Goal: Task Accomplishment & Management: Use online tool/utility

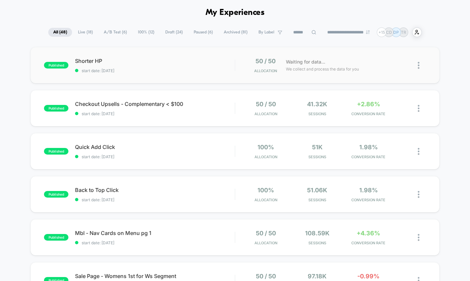
scroll to position [31, 0]
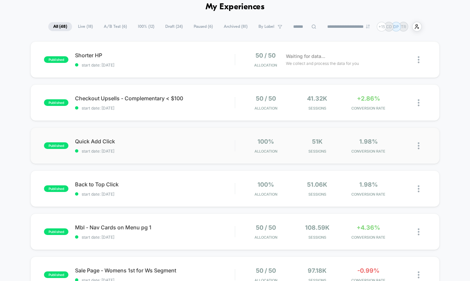
click at [419, 146] on img at bounding box center [419, 145] width 2 height 7
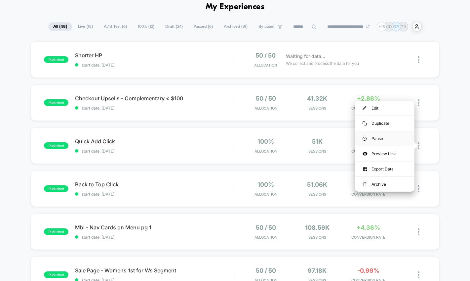
click at [382, 139] on div "Pause" at bounding box center [384, 138] width 59 height 15
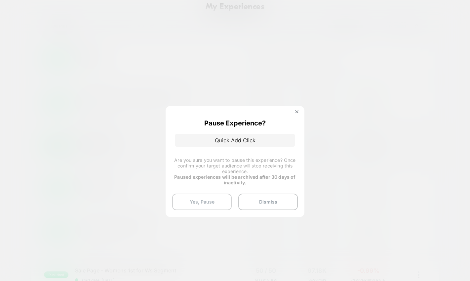
click at [198, 204] on button "Yes, Pause" at bounding box center [201, 201] width 59 height 17
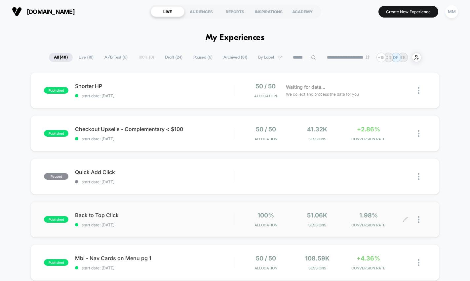
scroll to position [20, 0]
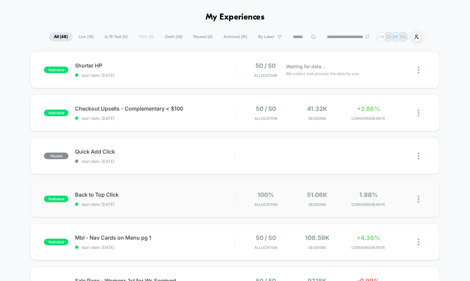
click at [418, 199] on img at bounding box center [419, 198] width 2 height 7
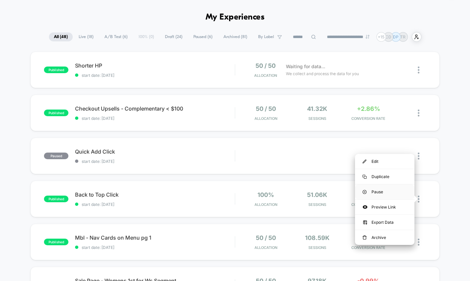
click at [377, 191] on div "Pause" at bounding box center [384, 191] width 59 height 15
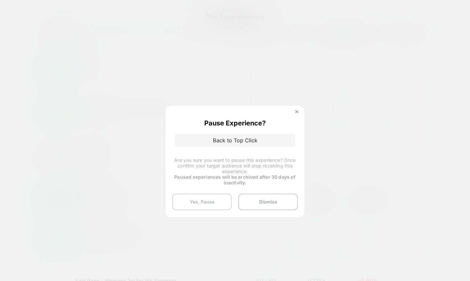
click at [209, 206] on button "Yes, Pause" at bounding box center [201, 201] width 59 height 17
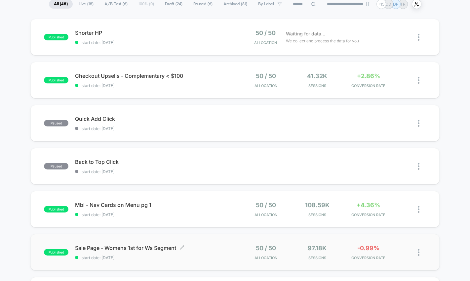
scroll to position [43, 0]
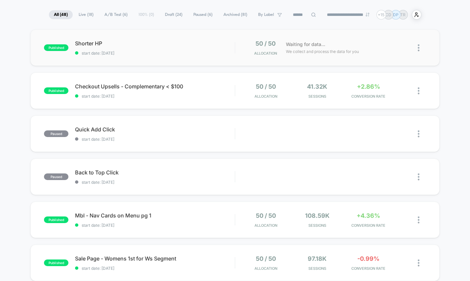
click at [418, 48] on img at bounding box center [419, 47] width 2 height 7
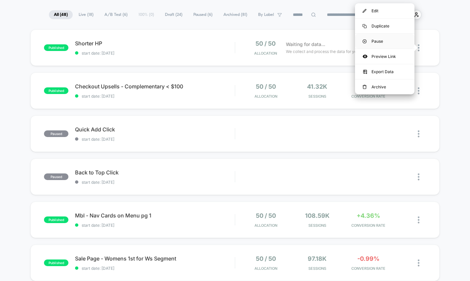
click at [385, 42] on div "Pause" at bounding box center [384, 41] width 59 height 15
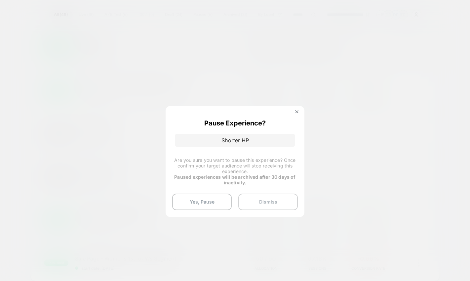
click at [258, 207] on button "Dismiss" at bounding box center [267, 201] width 59 height 17
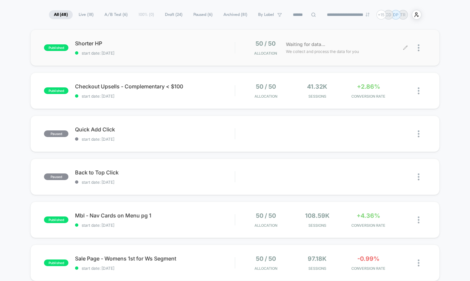
click at [179, 42] on span "Shorter HP" at bounding box center [155, 43] width 160 height 7
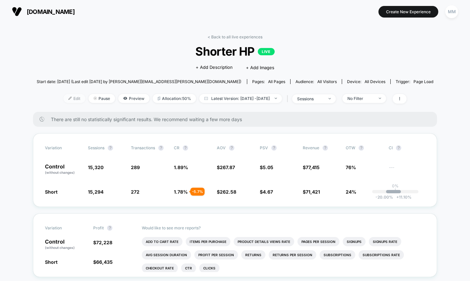
click at [68, 98] on img at bounding box center [69, 97] width 3 height 3
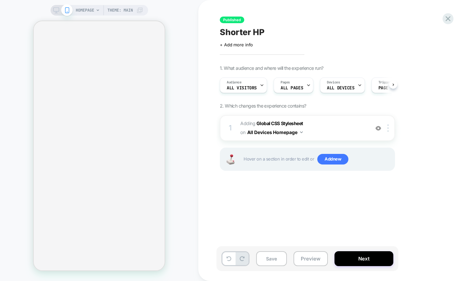
scroll to position [0, 0]
click at [286, 90] on span "ALL PAGES" at bounding box center [291, 88] width 22 height 5
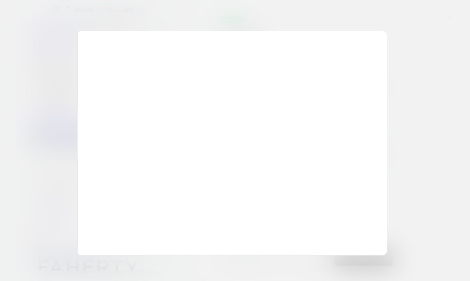
scroll to position [0, 0]
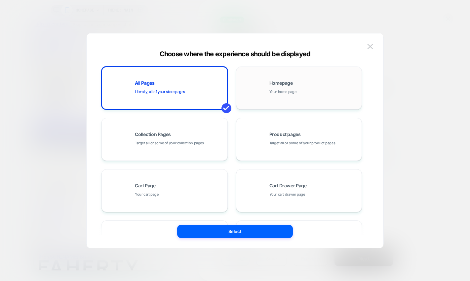
click at [270, 92] on span "Your home page" at bounding box center [282, 92] width 27 height 6
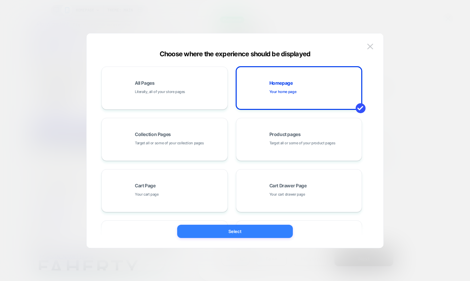
click at [242, 229] on button "Select" at bounding box center [235, 230] width 116 height 13
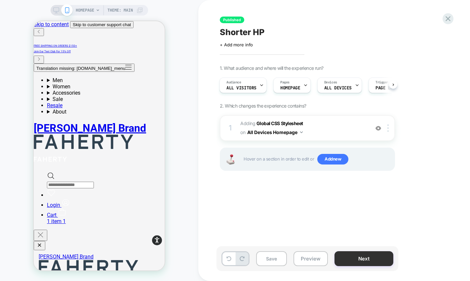
click at [361, 253] on button "Next" at bounding box center [363, 258] width 59 height 15
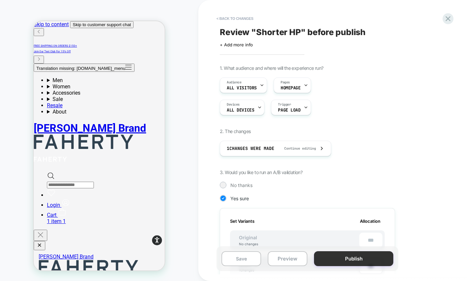
click at [348, 253] on button "Publish" at bounding box center [353, 258] width 79 height 15
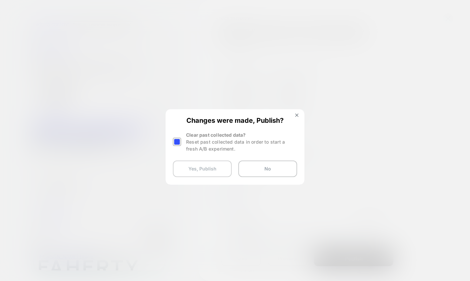
click at [185, 169] on button "Yes, Publish" at bounding box center [202, 168] width 59 height 17
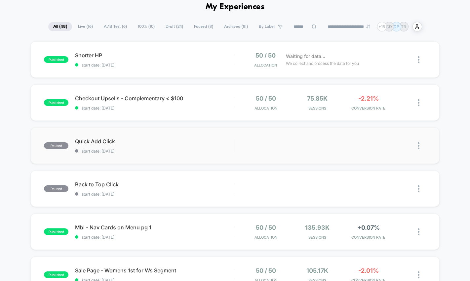
scroll to position [31, 0]
click at [421, 102] on div at bounding box center [422, 103] width 8 height 16
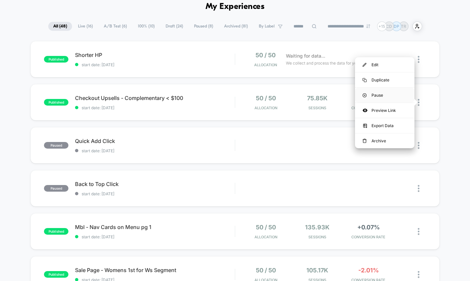
click at [385, 95] on div "Pause" at bounding box center [384, 95] width 59 height 15
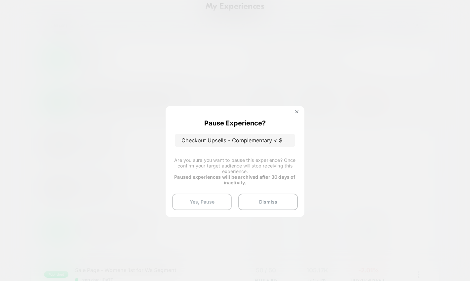
click at [205, 205] on button "Yes, Pause" at bounding box center [201, 201] width 59 height 17
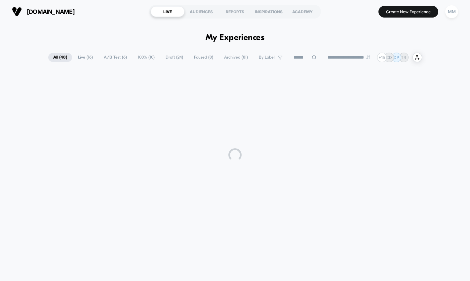
scroll to position [0, 0]
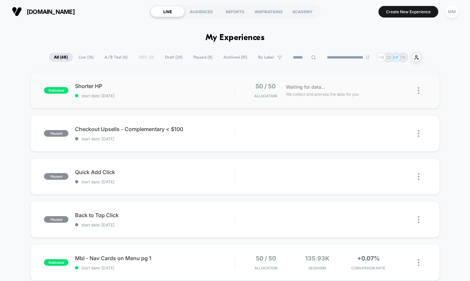
click at [418, 92] on img at bounding box center [419, 90] width 2 height 7
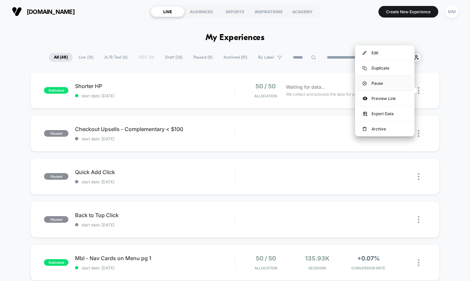
click at [370, 86] on div "Pause" at bounding box center [384, 83] width 59 height 15
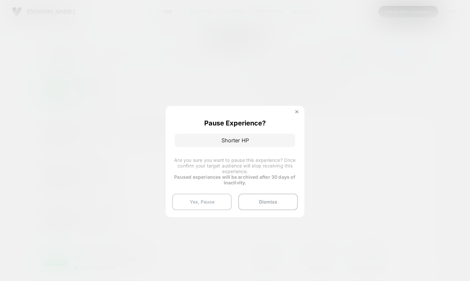
click at [186, 203] on button "Yes, Pause" at bounding box center [201, 201] width 59 height 17
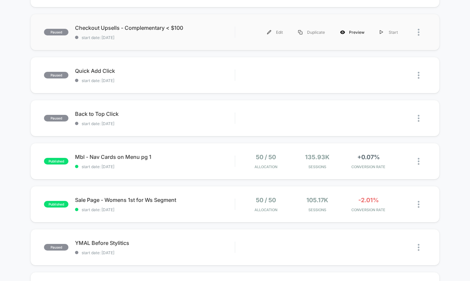
scroll to position [105, 0]
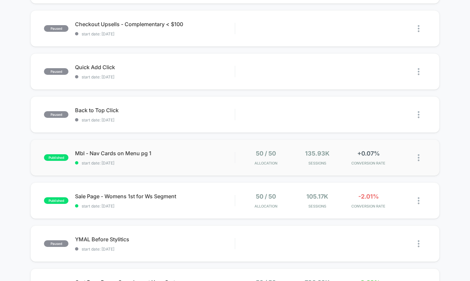
click at [418, 154] on img at bounding box center [419, 157] width 2 height 7
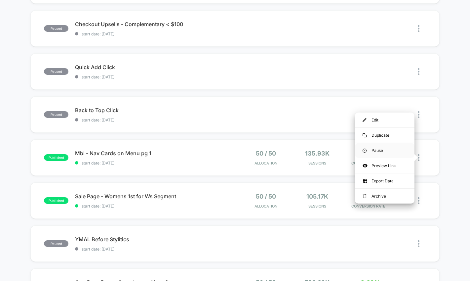
click at [378, 147] on div "Pause" at bounding box center [384, 150] width 59 height 15
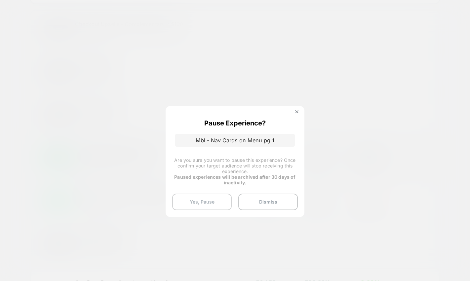
click at [201, 204] on button "Yes, Pause" at bounding box center [201, 201] width 59 height 17
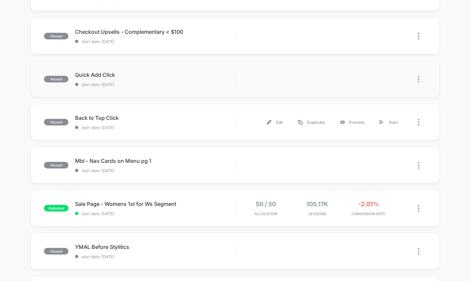
scroll to position [102, 0]
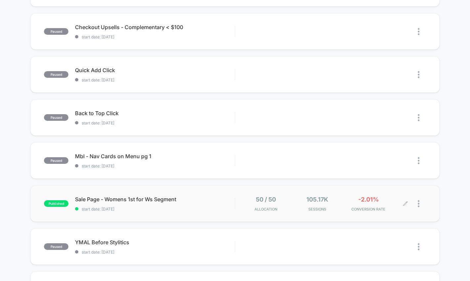
click at [417, 206] on div at bounding box center [415, 204] width 20 height 16
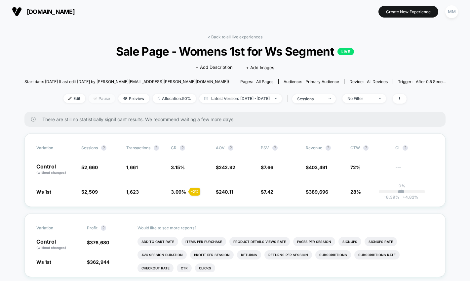
click at [89, 99] on span "Pause" at bounding box center [102, 98] width 26 height 9
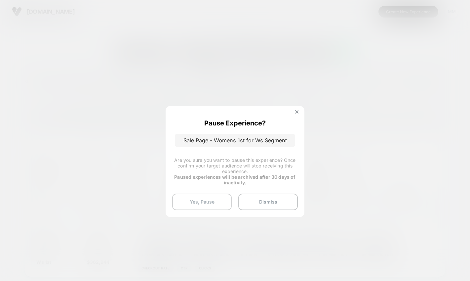
click at [204, 201] on button "Yes, Pause" at bounding box center [201, 201] width 59 height 17
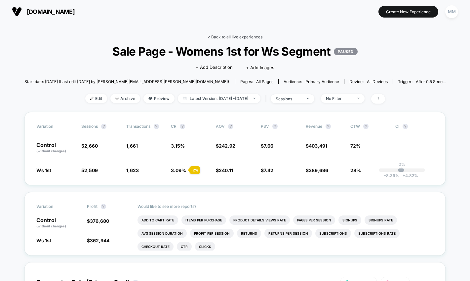
click at [221, 36] on link "< Back to all live experiences" at bounding box center [235, 36] width 55 height 5
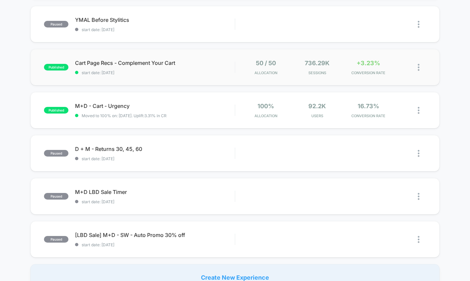
scroll to position [325, 0]
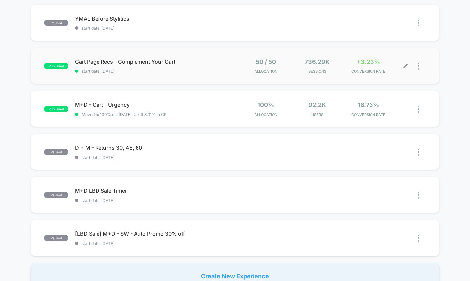
click at [420, 66] on div at bounding box center [422, 66] width 8 height 16
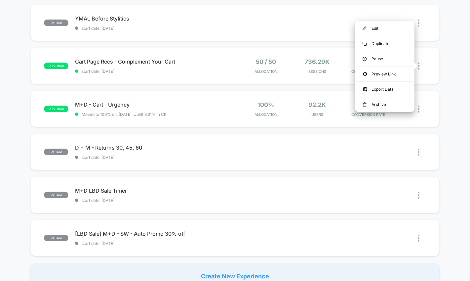
click at [454, 66] on div "paused Shorter HP start date: [DATE] Edit Duplicate Preview Start paused Checko…" at bounding box center [235, 18] width 470 height 542
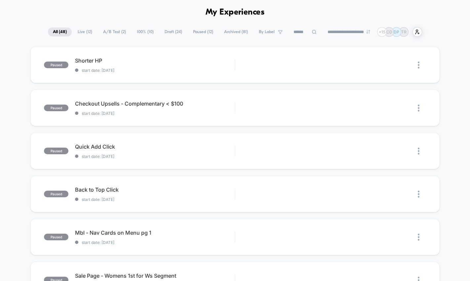
scroll to position [0, 0]
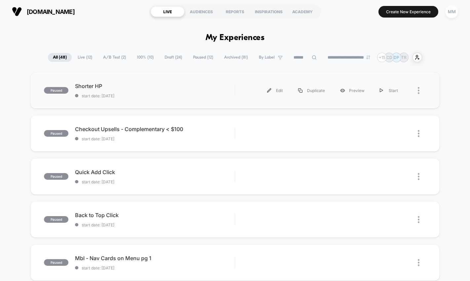
click at [421, 91] on div at bounding box center [422, 90] width 8 height 15
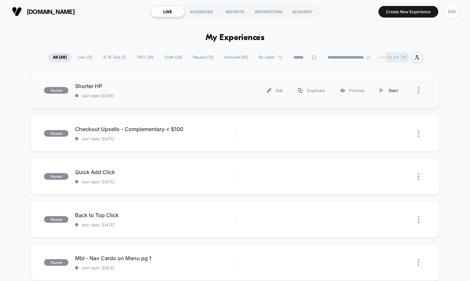
click at [388, 92] on div "Start" at bounding box center [388, 90] width 33 height 15
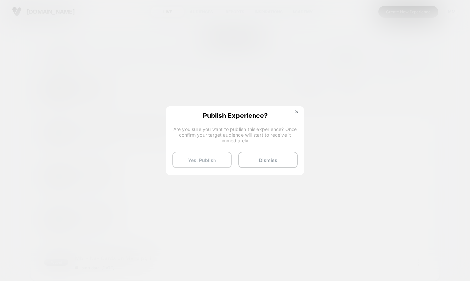
click at [193, 161] on button "Yes, Publish" at bounding box center [201, 159] width 59 height 17
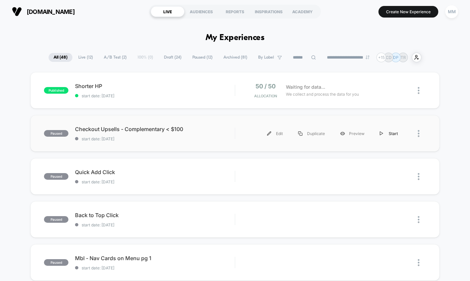
click at [388, 133] on div "Start" at bounding box center [388, 133] width 33 height 15
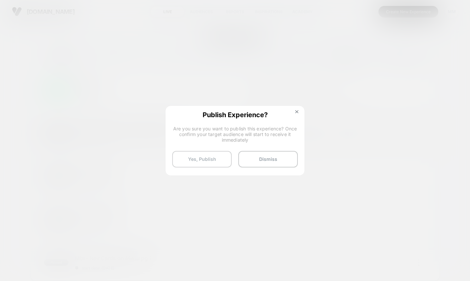
click at [192, 162] on button "Yes, Publish" at bounding box center [201, 159] width 59 height 17
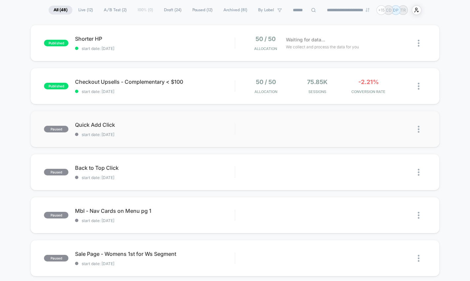
scroll to position [72, 0]
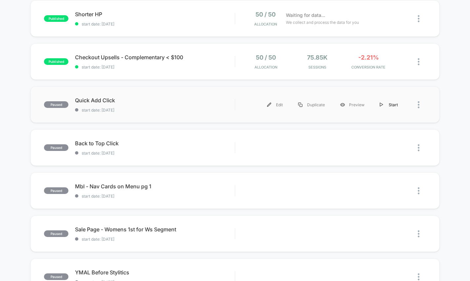
click at [389, 105] on div "Start" at bounding box center [388, 104] width 33 height 15
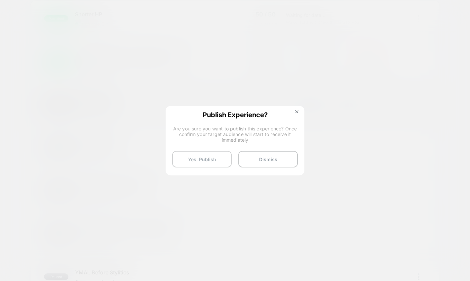
click at [194, 162] on button "Yes, Publish" at bounding box center [201, 159] width 59 height 17
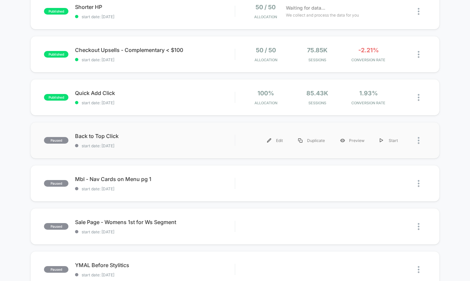
scroll to position [82, 0]
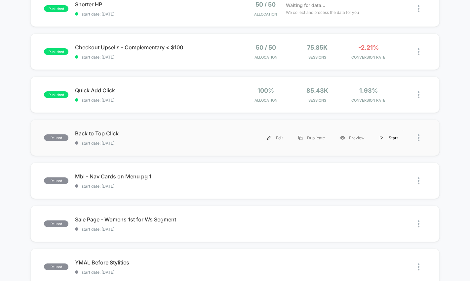
click at [379, 139] on div "Start" at bounding box center [388, 137] width 33 height 15
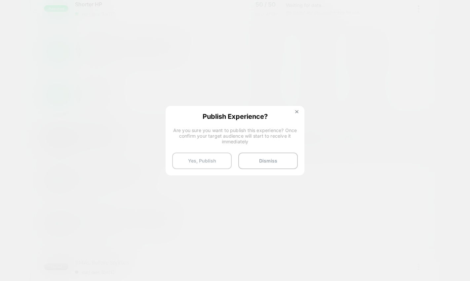
click at [191, 157] on button "Yes, Publish" at bounding box center [201, 160] width 59 height 17
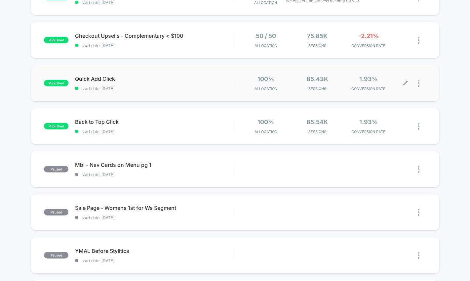
scroll to position [102, 0]
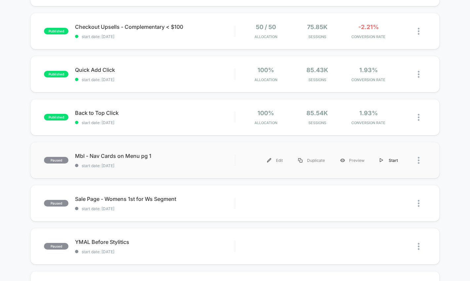
click at [386, 159] on div "Start" at bounding box center [388, 160] width 33 height 15
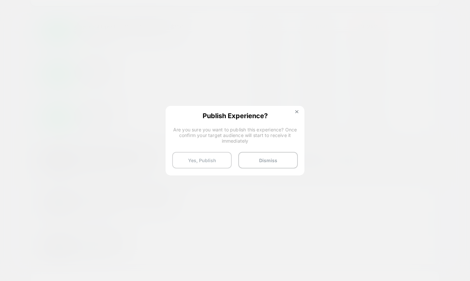
click at [196, 162] on button "Yes, Publish" at bounding box center [201, 160] width 59 height 17
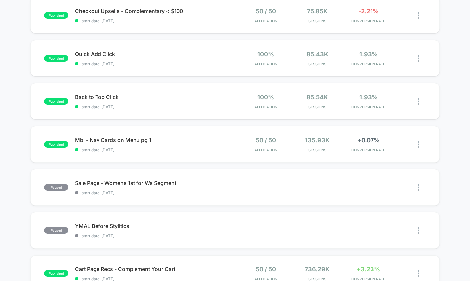
scroll to position [136, 0]
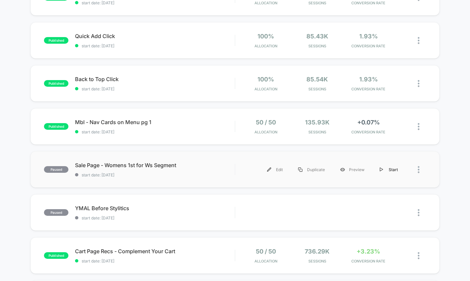
click at [381, 168] on img at bounding box center [381, 169] width 3 height 4
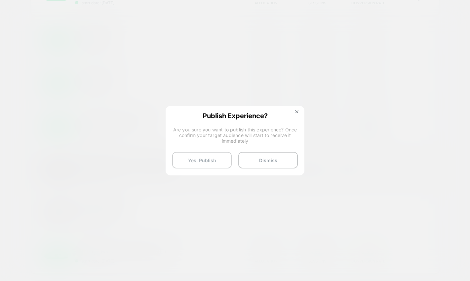
click at [204, 161] on button "Yes, Publish" at bounding box center [201, 160] width 59 height 17
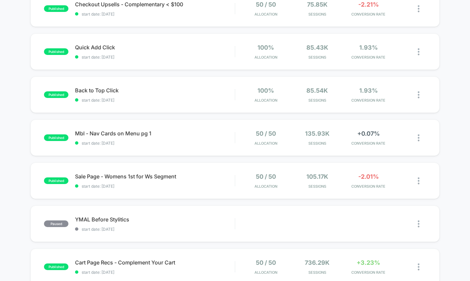
scroll to position [0, 0]
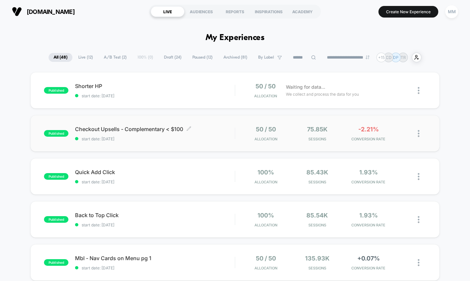
click at [216, 132] on div "Checkout Upsells - Complementary < $100 Click to edit experience details Click …" at bounding box center [155, 134] width 160 height 16
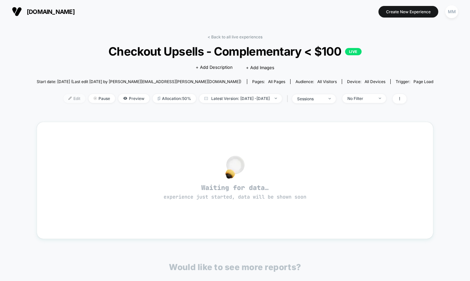
click at [63, 99] on span "Edit" at bounding box center [74, 98] width 22 height 9
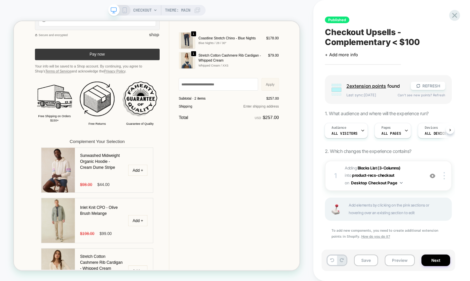
scroll to position [589, 0]
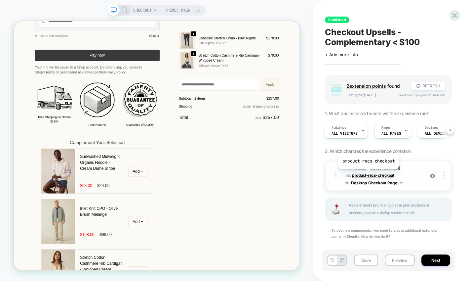
click at [368, 174] on span "product-recs-checkout" at bounding box center [373, 174] width 42 height 5
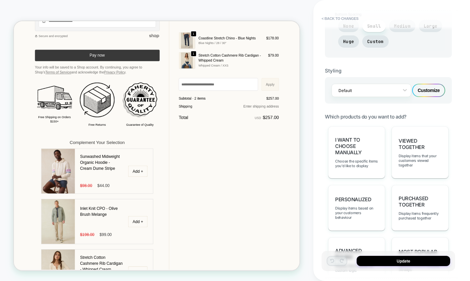
scroll to position [349, 0]
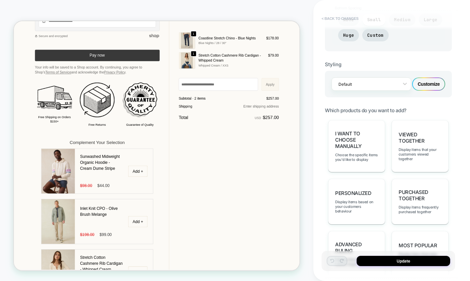
click at [328, 20] on button "< Back to changes" at bounding box center [340, 18] width 44 height 11
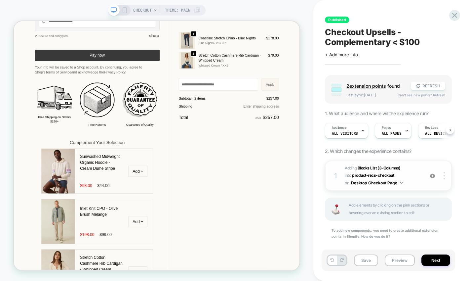
scroll to position [0, 0]
click at [383, 166] on b "Blocks List (3-Columns)" at bounding box center [379, 167] width 43 height 5
type textarea "*"
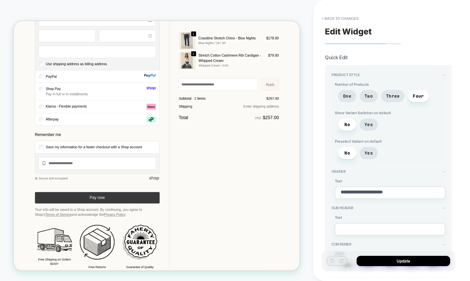
scroll to position [0, 0]
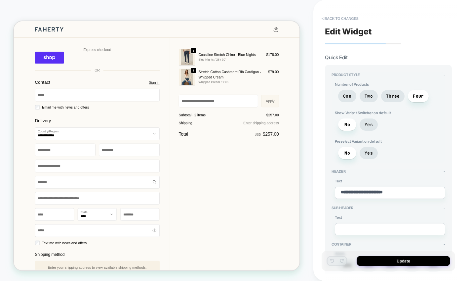
click at [341, 12] on div "**********" at bounding box center [388, 140] width 133 height 267
click at [341, 14] on button "< Back to changes" at bounding box center [340, 18] width 44 height 11
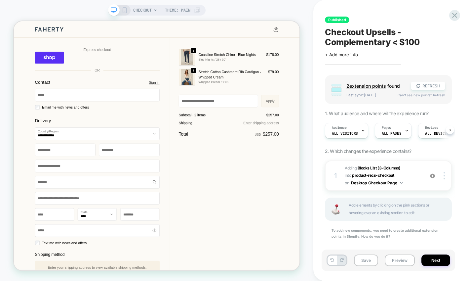
scroll to position [0, 0]
